Goal: Use online tool/utility

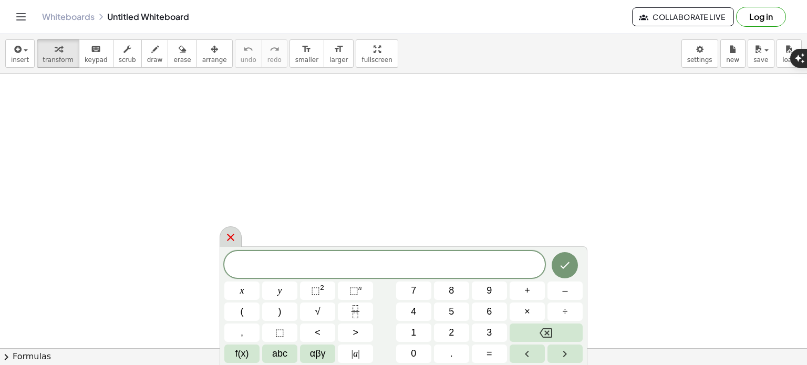
click at [234, 237] on icon at bounding box center [230, 237] width 13 height 13
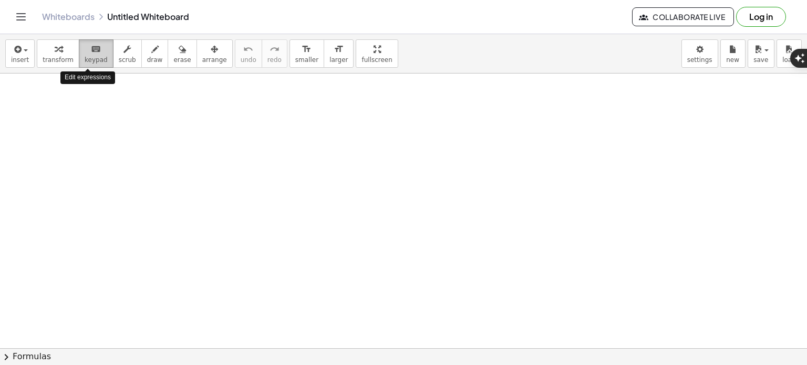
click at [85, 59] on span "keypad" at bounding box center [96, 59] width 23 height 7
click at [55, 48] on icon "button" at bounding box center [58, 49] width 7 height 13
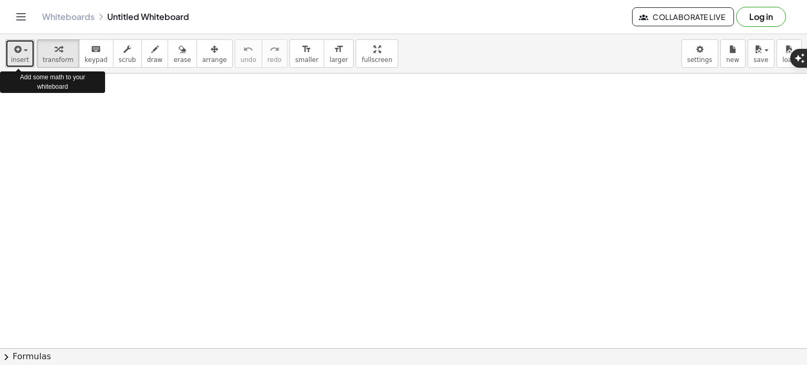
click at [22, 44] on div "button" at bounding box center [20, 49] width 18 height 13
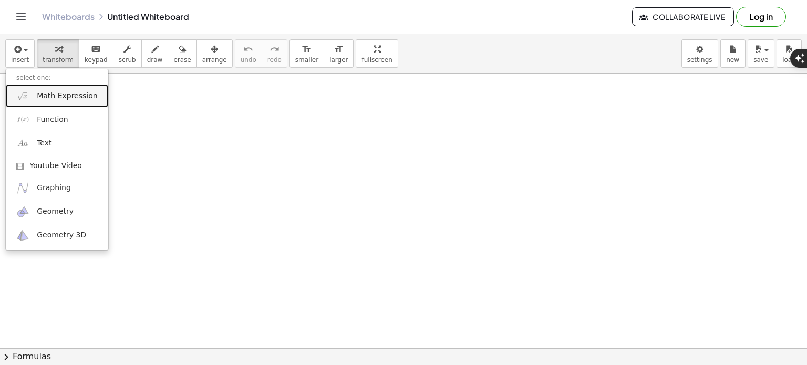
click at [70, 98] on span "Math Expression" at bounding box center [67, 96] width 60 height 11
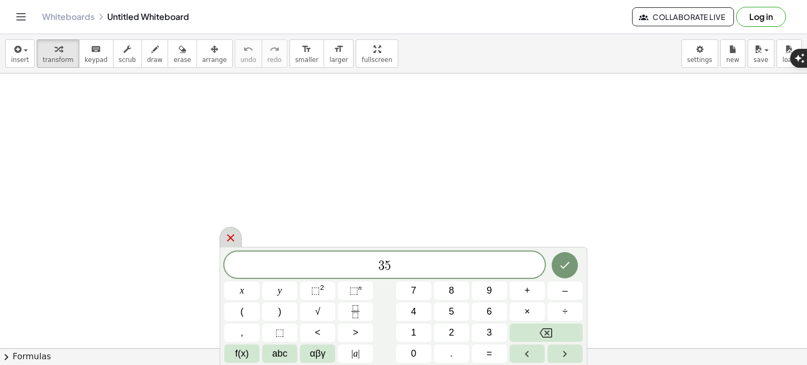
click at [231, 235] on icon at bounding box center [230, 238] width 13 height 13
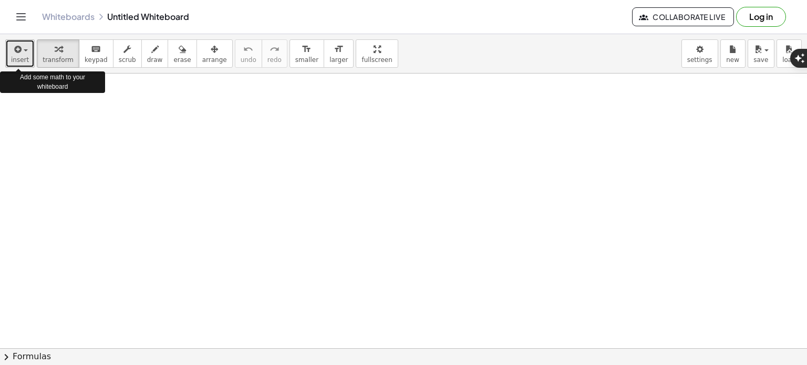
click at [21, 57] on span "insert" at bounding box center [20, 59] width 18 height 7
